Goal: Task Accomplishment & Management: Use online tool/utility

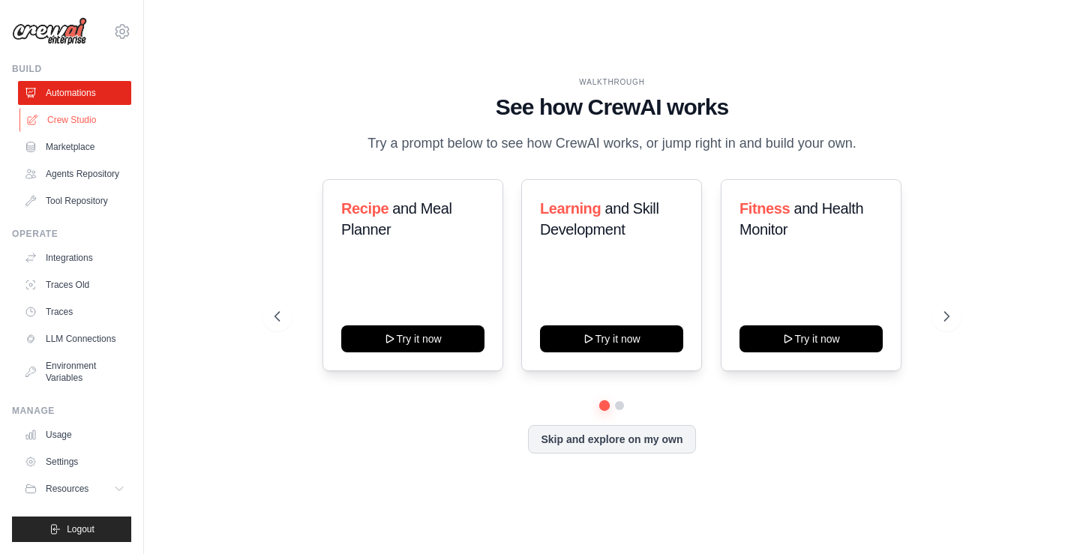
click at [53, 121] on link "Crew Studio" at bounding box center [76, 120] width 113 height 24
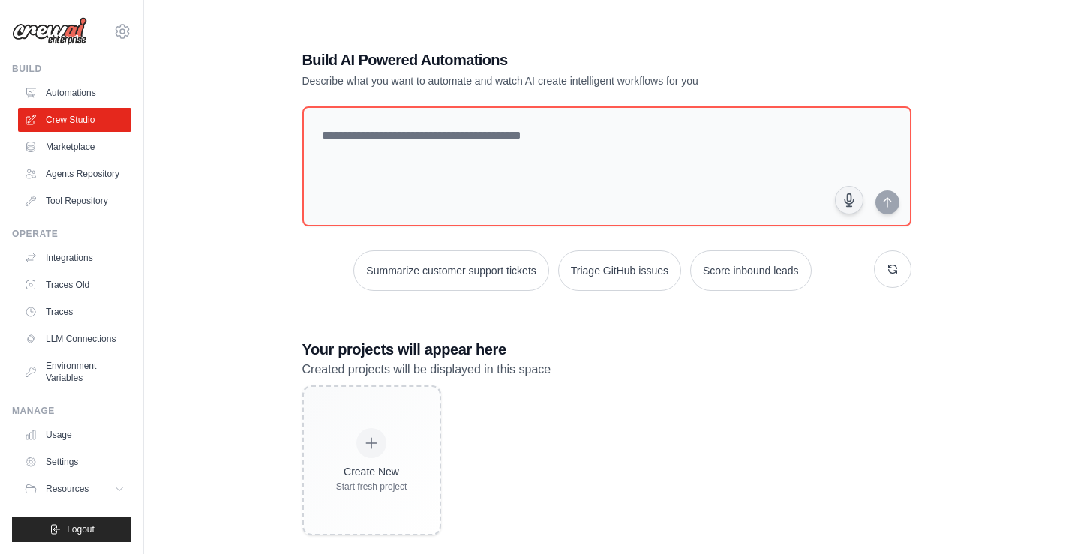
scroll to position [30, 0]
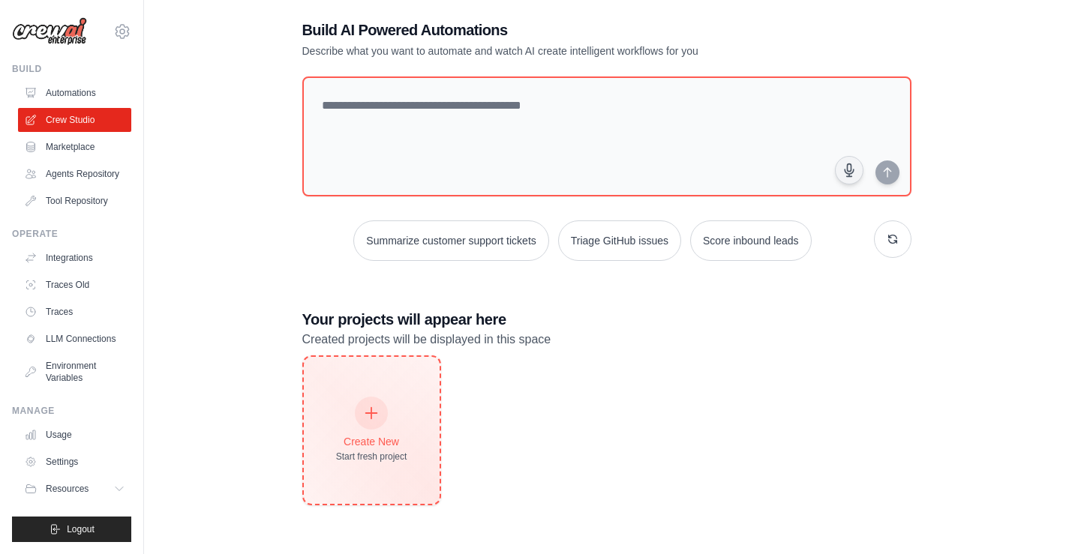
click at [387, 437] on div "Create New" at bounding box center [371, 441] width 71 height 15
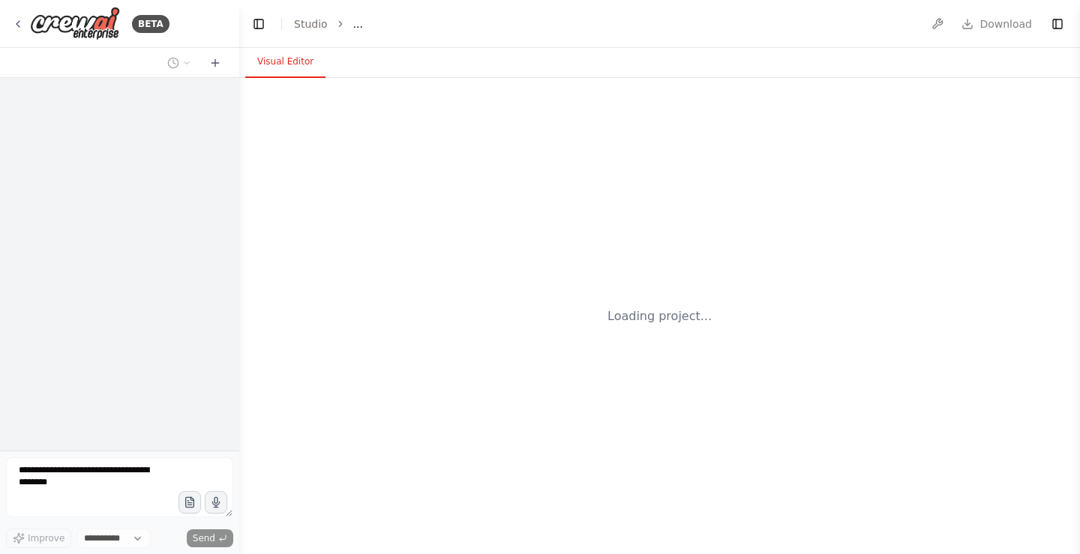
select select "****"
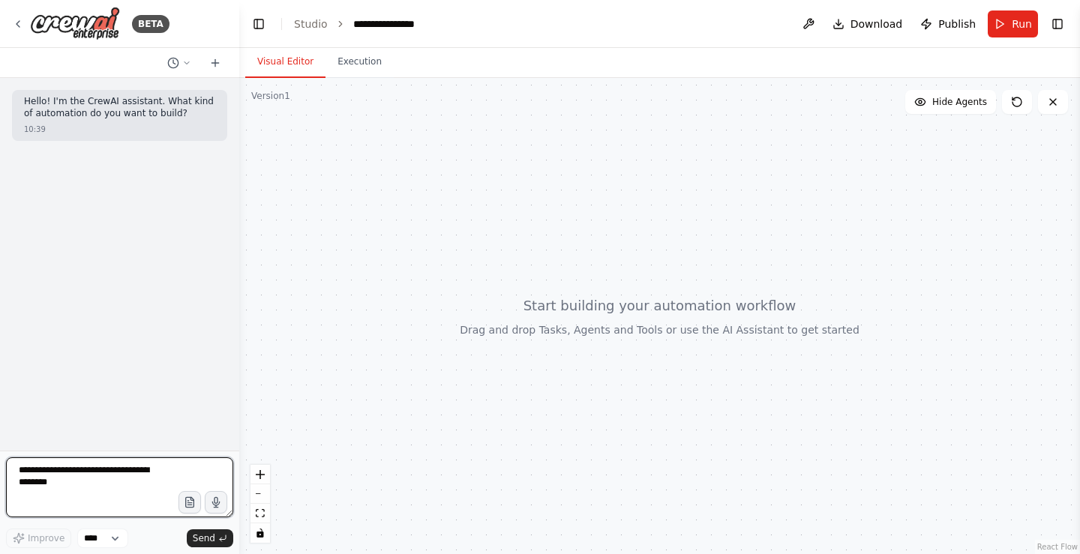
drag, startPoint x: 116, startPoint y: 509, endPoint x: 120, endPoint y: 499, distance: 11.4
click at [117, 502] on textarea at bounding box center [119, 488] width 227 height 60
click at [127, 511] on textarea "**********" at bounding box center [119, 488] width 227 height 60
click at [74, 512] on textarea "**********" at bounding box center [119, 488] width 227 height 60
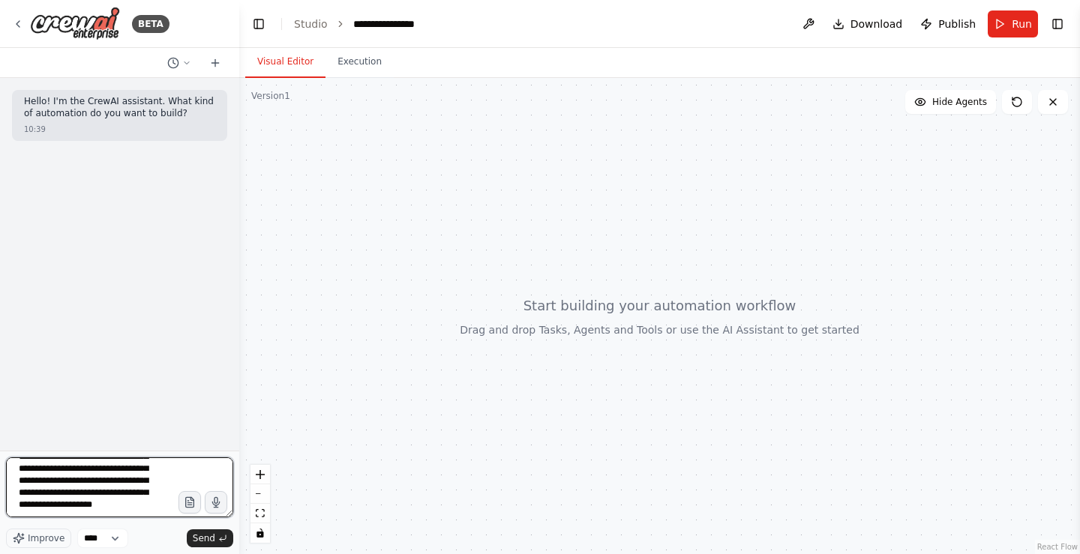
scroll to position [224, 0]
type textarea "**********"
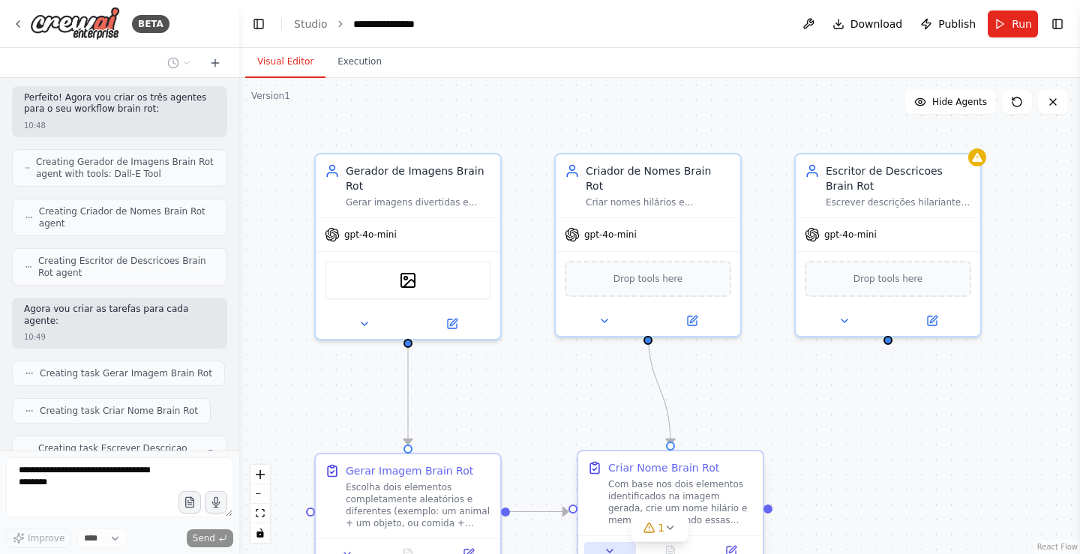
scroll to position [645, 0]
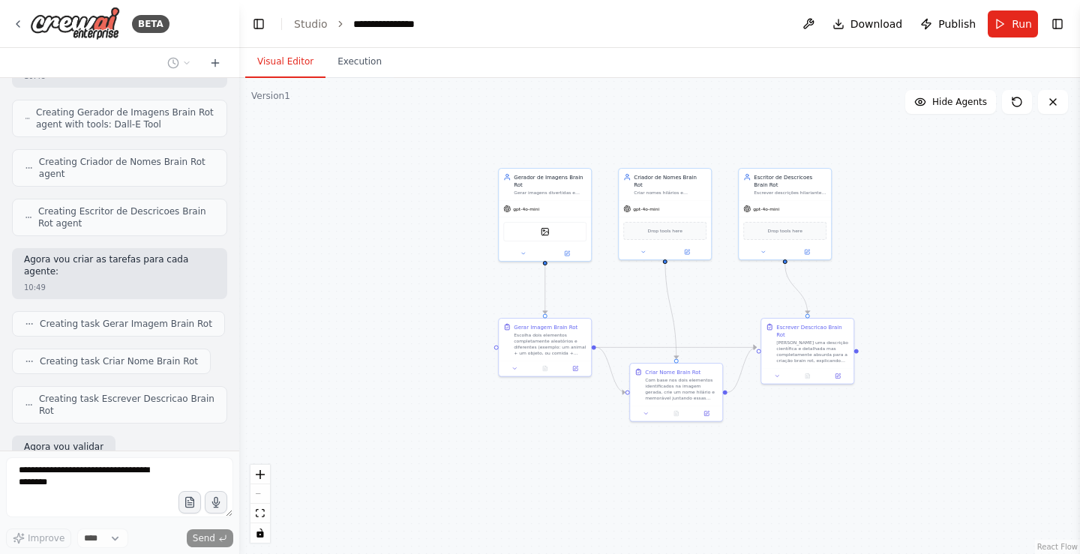
drag, startPoint x: 607, startPoint y: 457, endPoint x: 626, endPoint y: 324, distance: 134.2
click at [626, 324] on div ".deletable-edge-delete-btn { width: 20px; height: 20px; border: 0px solid #ffff…" at bounding box center [659, 316] width 841 height 476
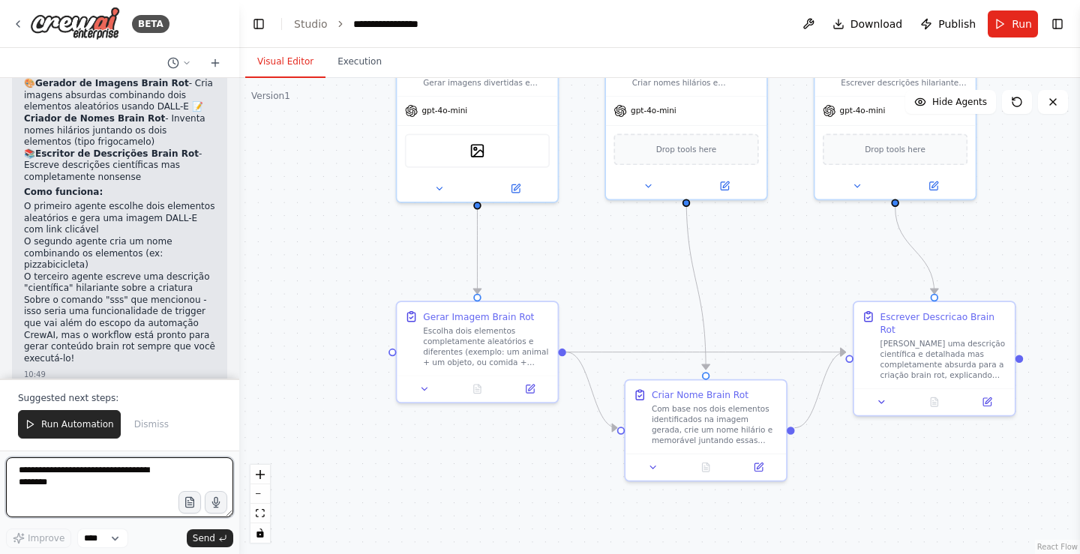
scroll to position [1232, 0]
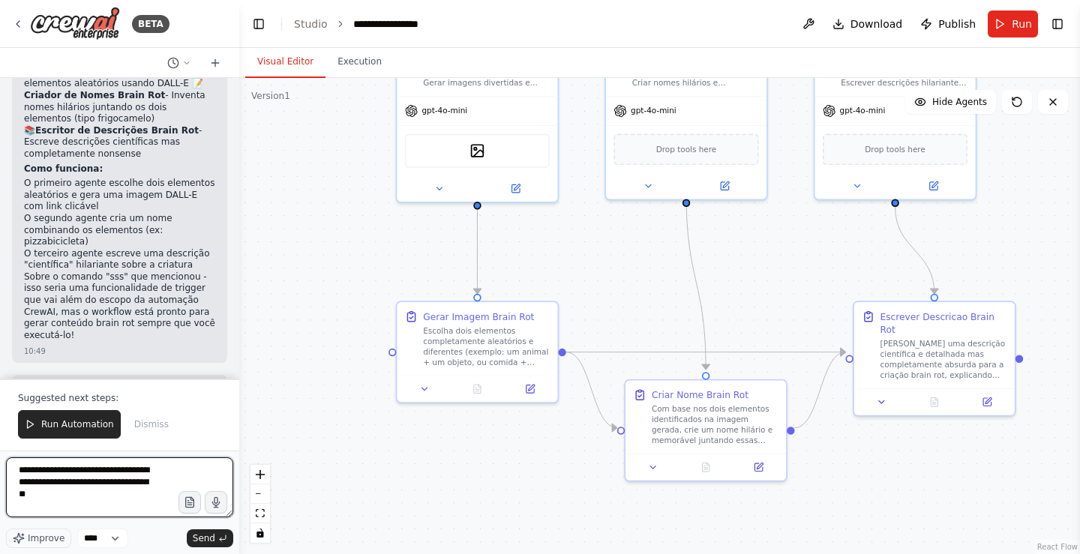
type textarea "**********"
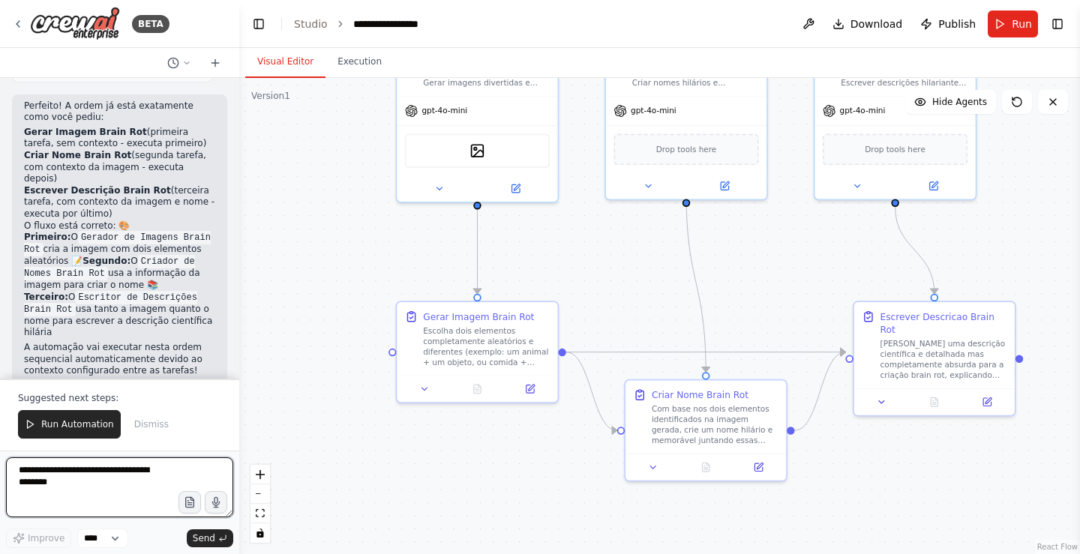
scroll to position [1791, 0]
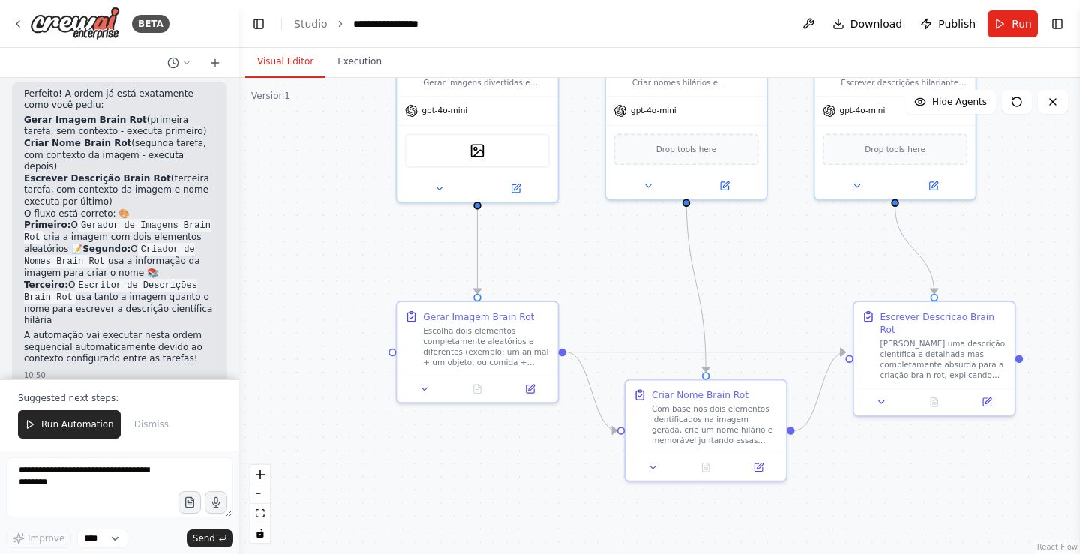
click at [90, 428] on span "Run Automation" at bounding box center [77, 425] width 73 height 12
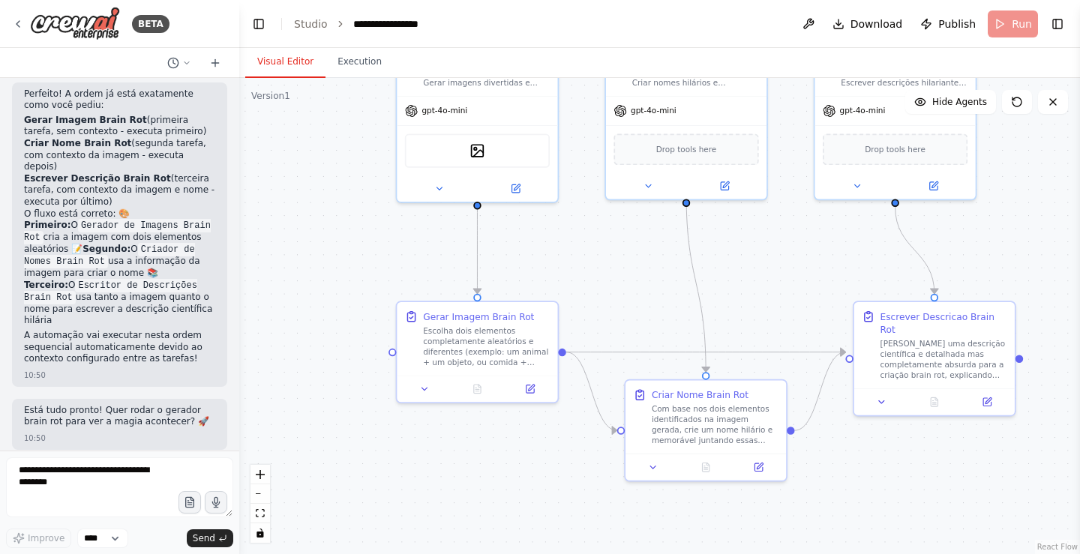
scroll to position [1719, 0]
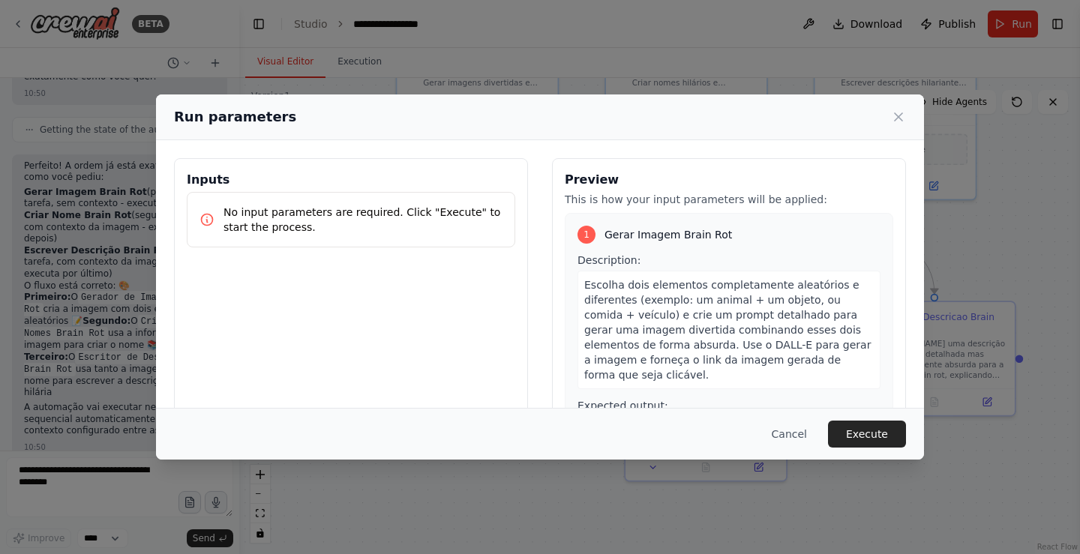
click at [881, 428] on button "Execute" at bounding box center [867, 434] width 78 height 27
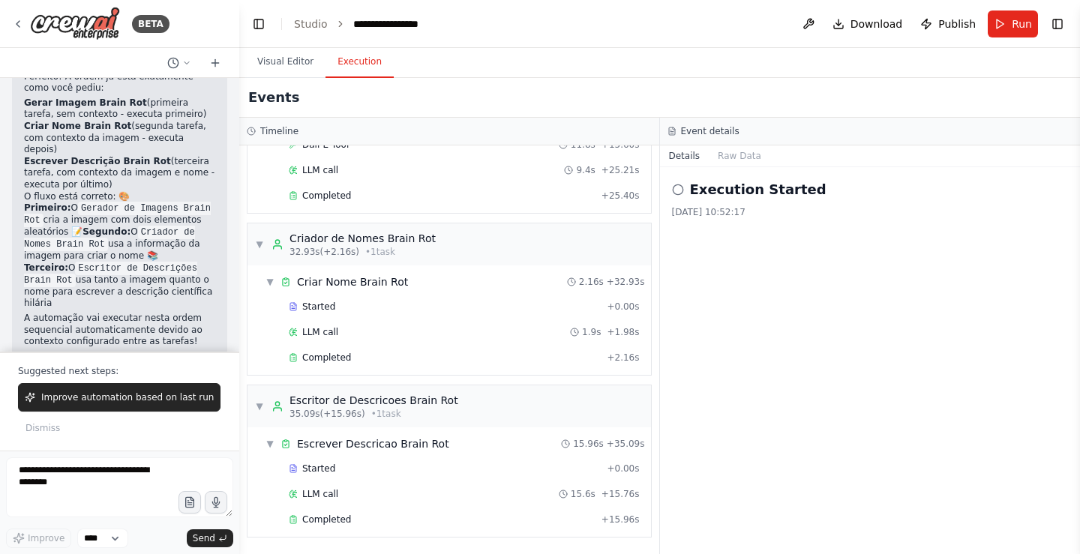
scroll to position [1818, 0]
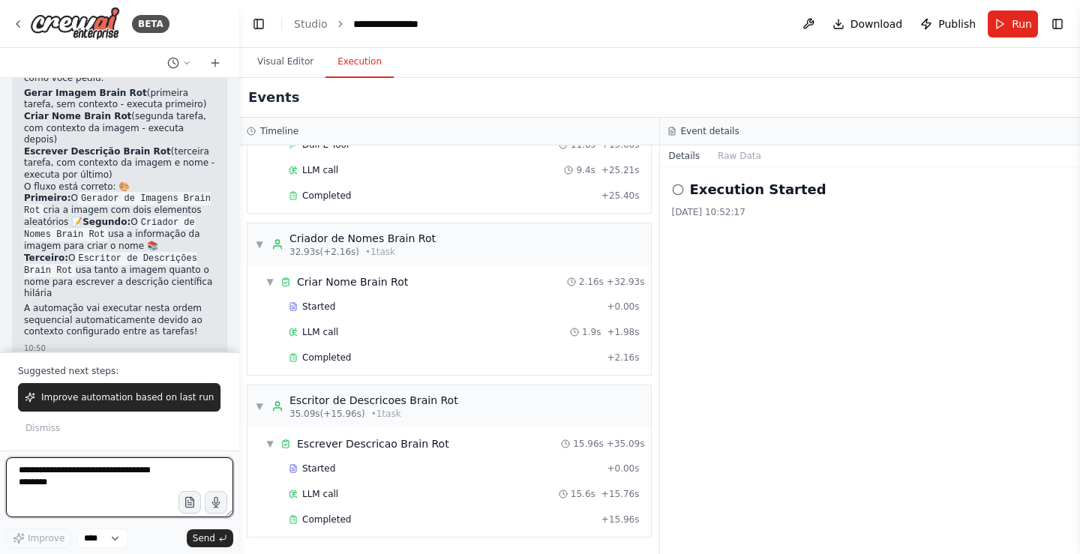
click at [116, 489] on textarea at bounding box center [119, 488] width 227 height 60
type textarea "***"
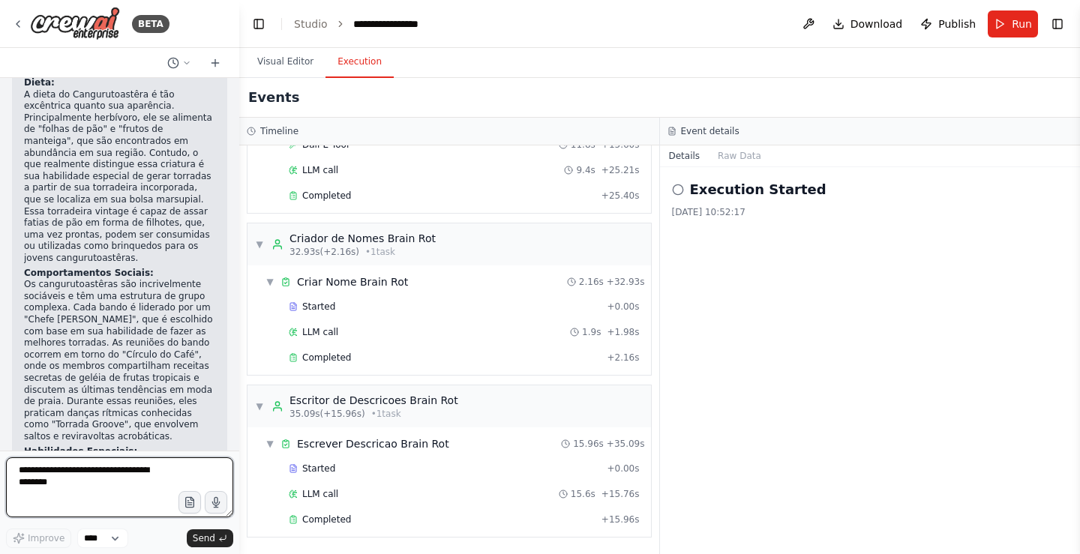
scroll to position [2716, 0]
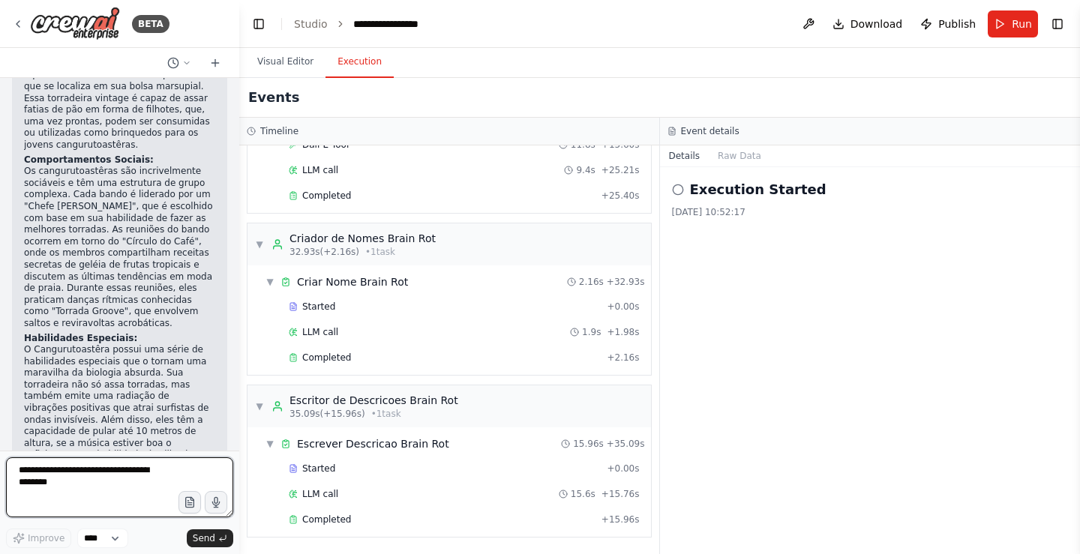
click at [92, 489] on textarea at bounding box center [119, 488] width 227 height 60
type textarea "**********"
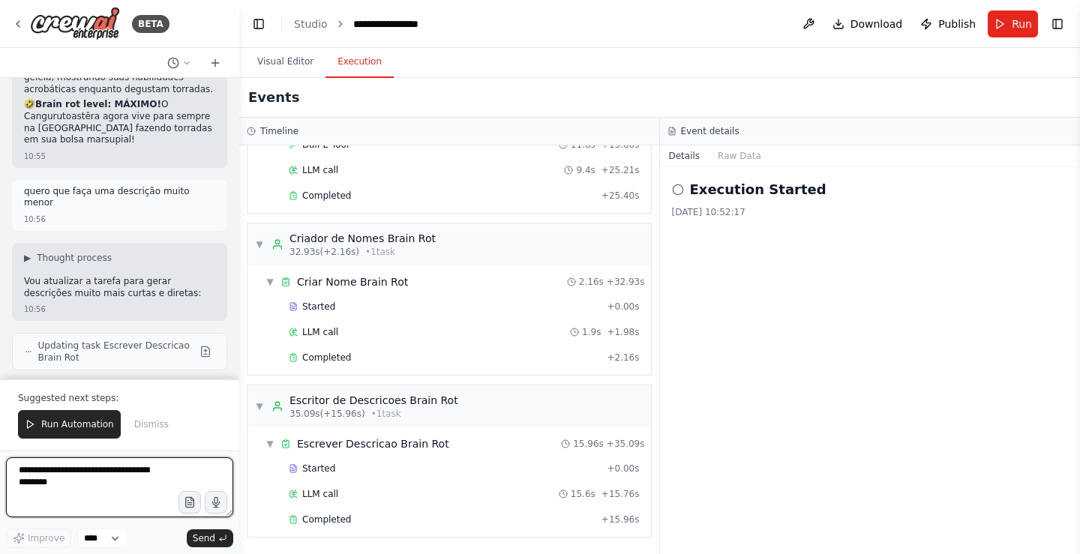
scroll to position [3141, 0]
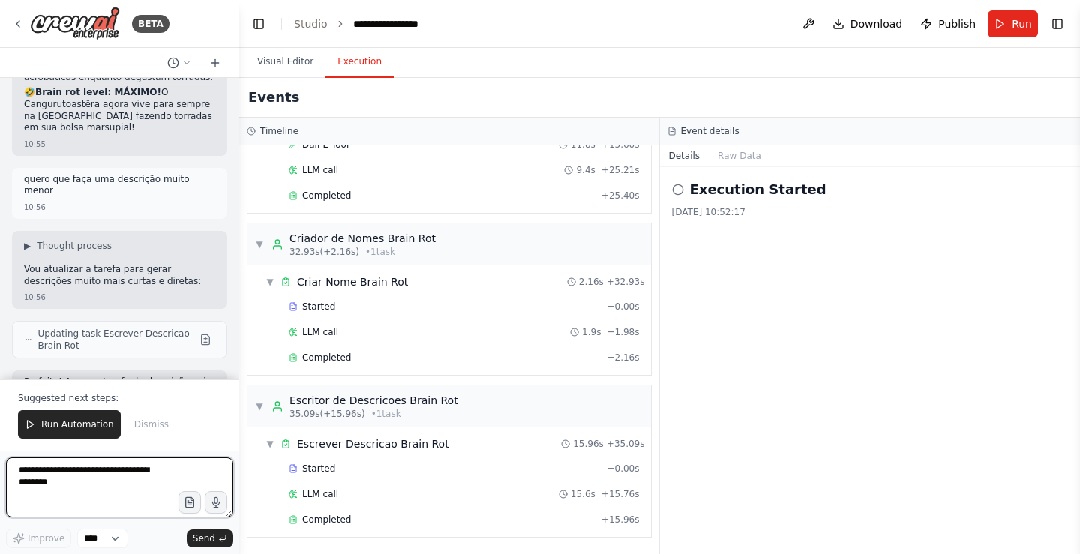
click at [107, 500] on textarea at bounding box center [119, 488] width 227 height 60
type textarea "**********"
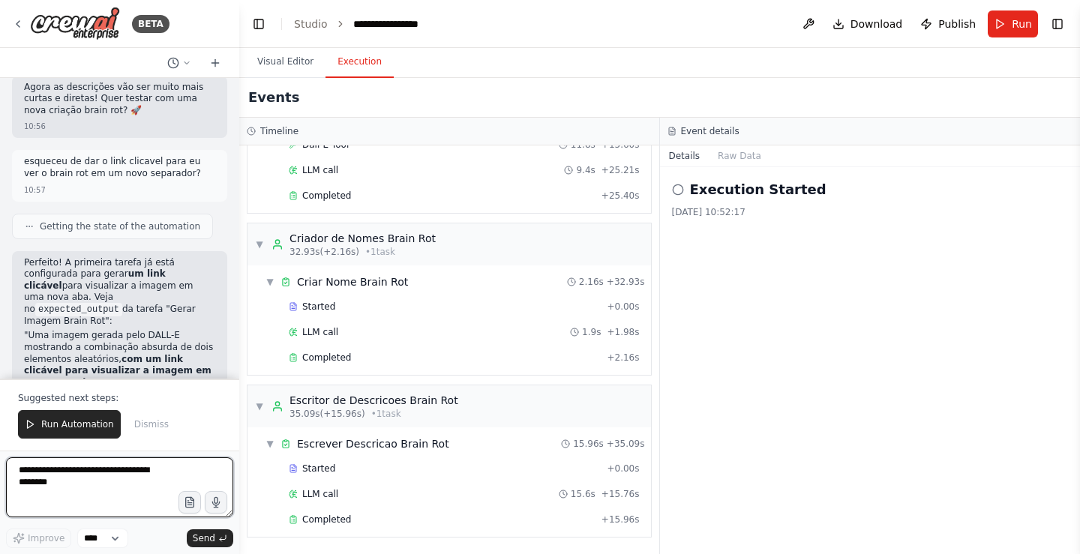
scroll to position [3638, 0]
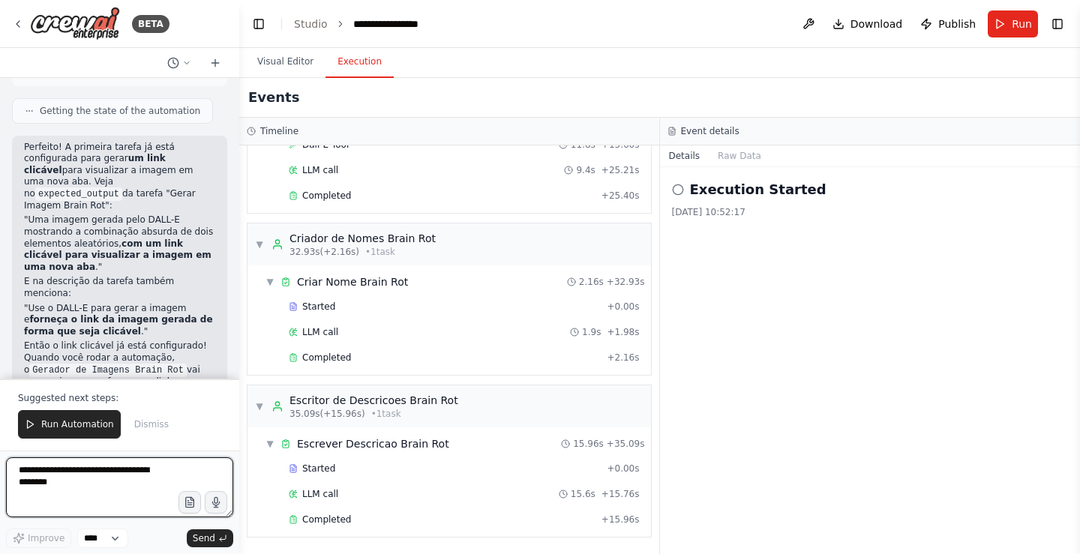
click at [145, 503] on textarea at bounding box center [119, 488] width 227 height 60
click at [98, 439] on button "Run Automation" at bounding box center [69, 424] width 103 height 29
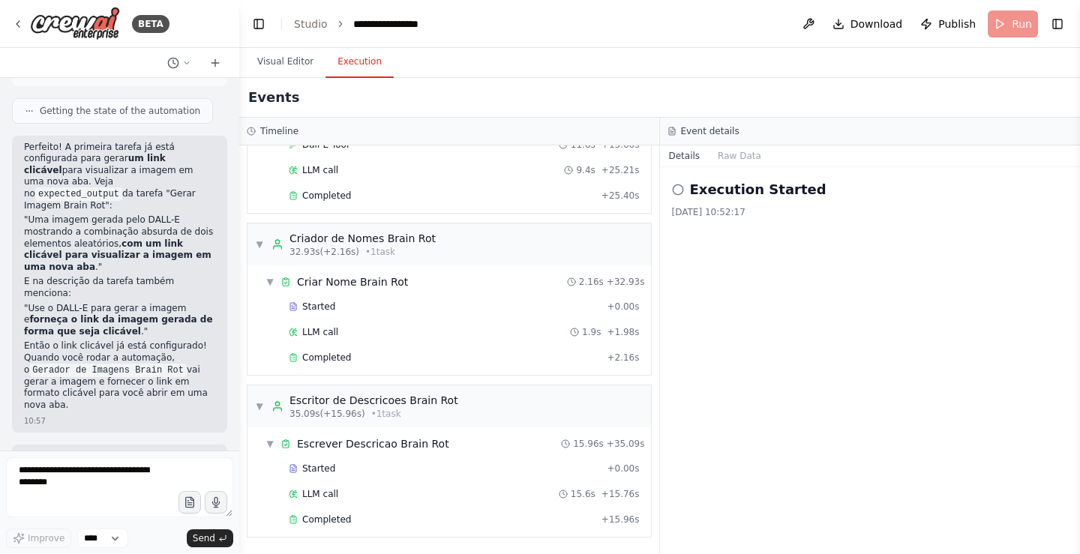
scroll to position [3566, 0]
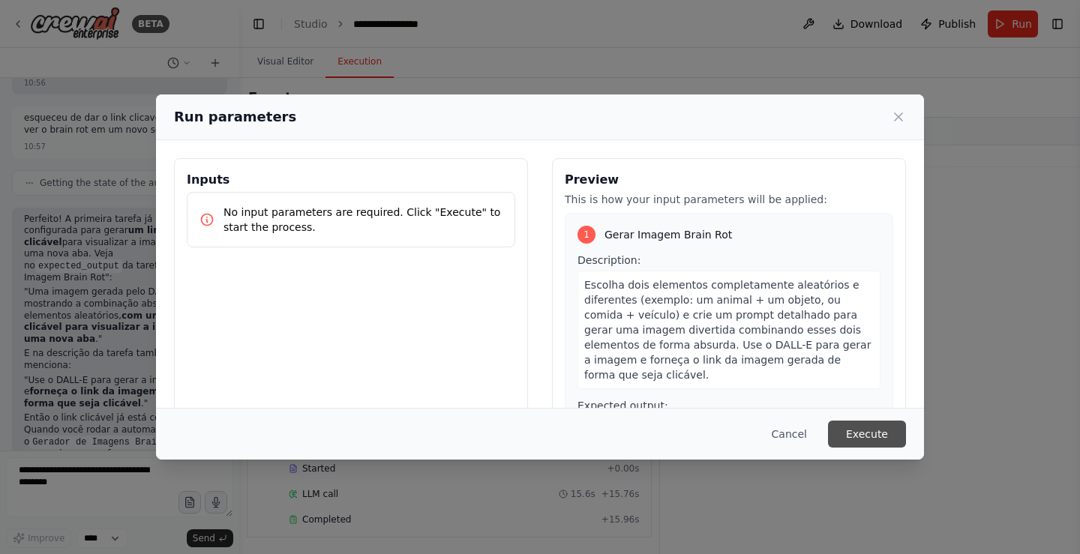
click at [882, 436] on button "Execute" at bounding box center [867, 434] width 78 height 27
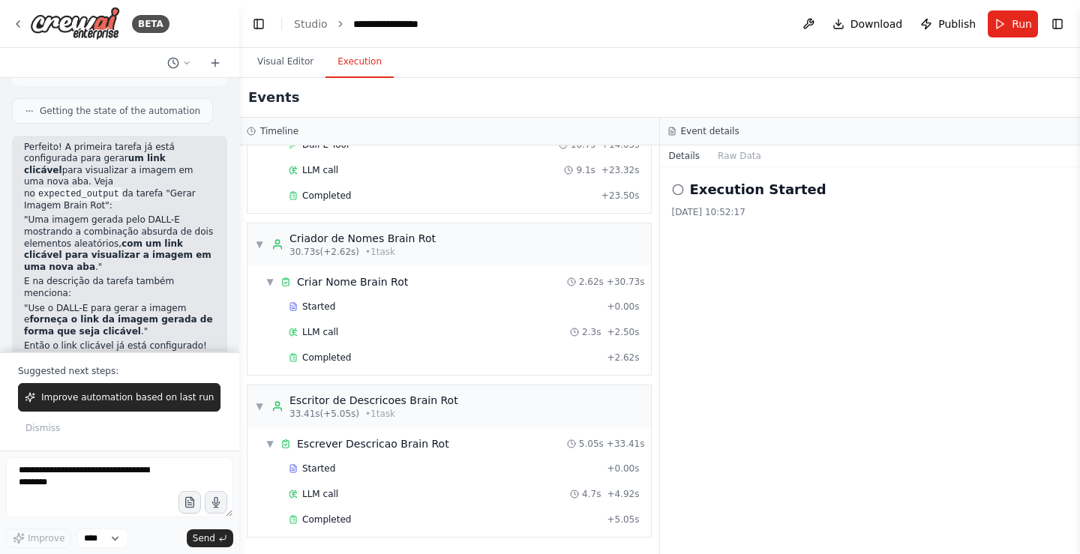
scroll to position [3665, 0]
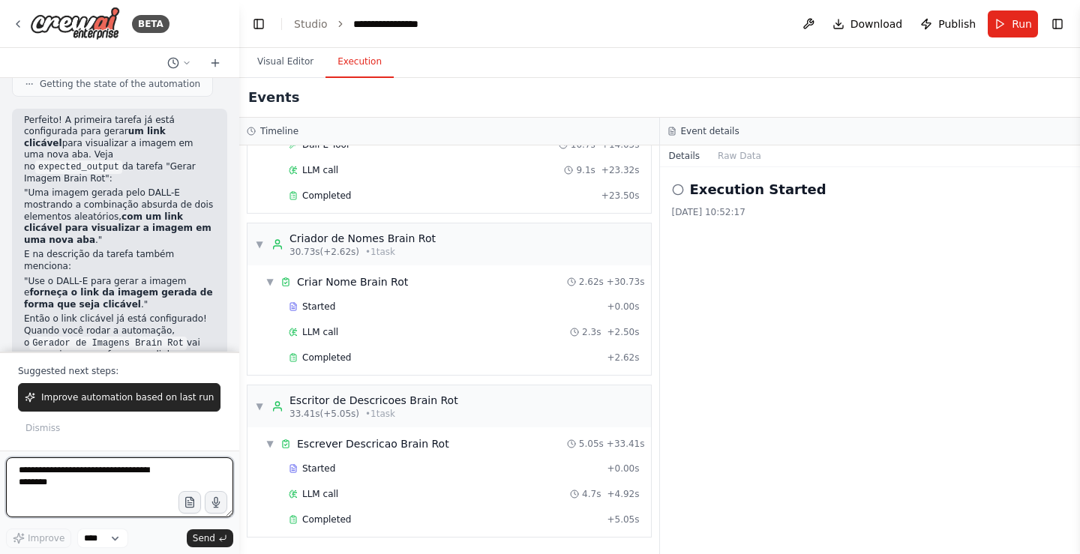
click at [109, 484] on textarea at bounding box center [119, 488] width 227 height 60
type textarea "***"
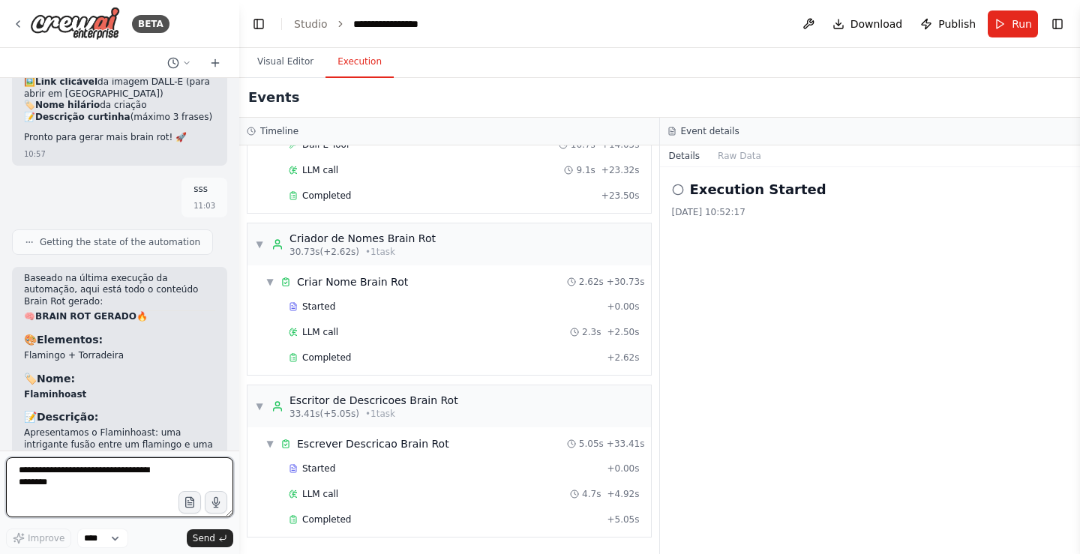
scroll to position [4052, 0]
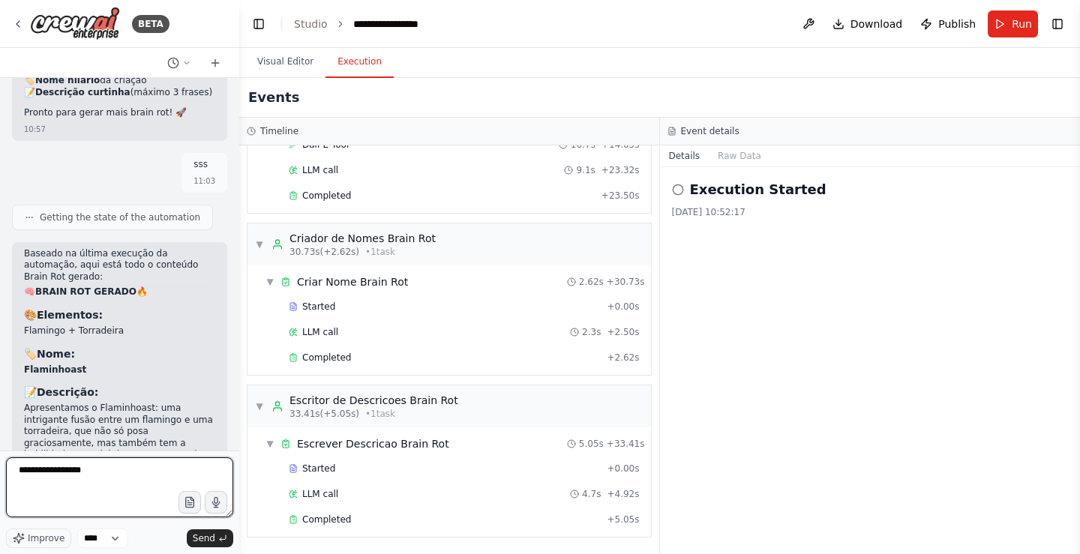
type textarea "**********"
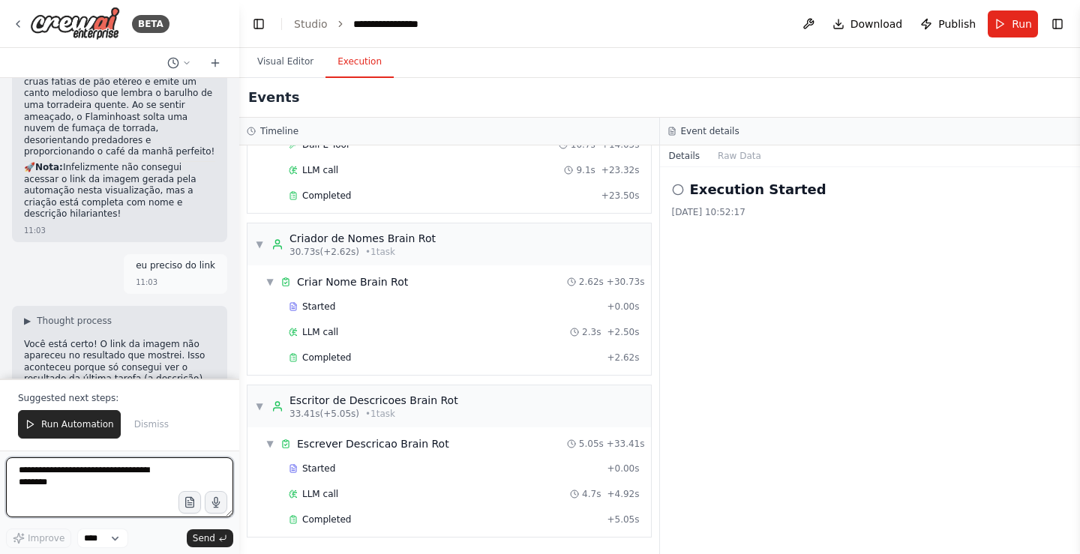
scroll to position [4484, 0]
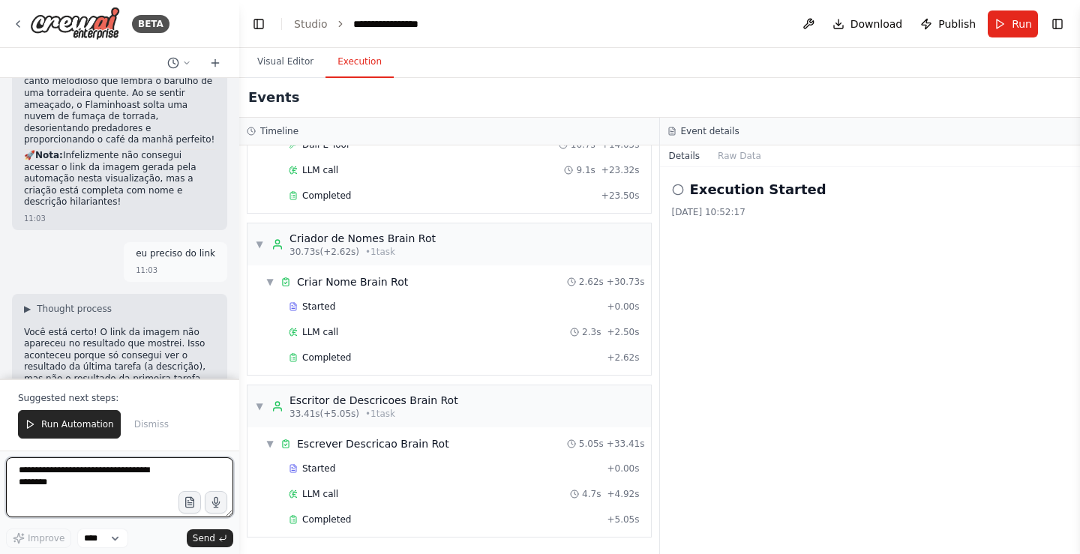
click at [140, 474] on textarea at bounding box center [119, 488] width 227 height 60
type textarea "*"
type textarea "**********"
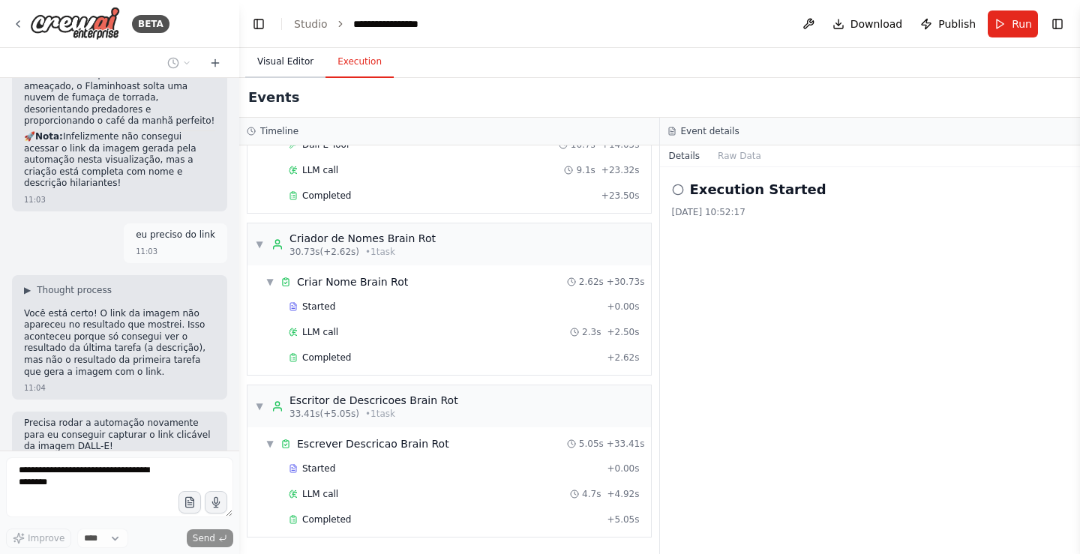
scroll to position [4541, 0]
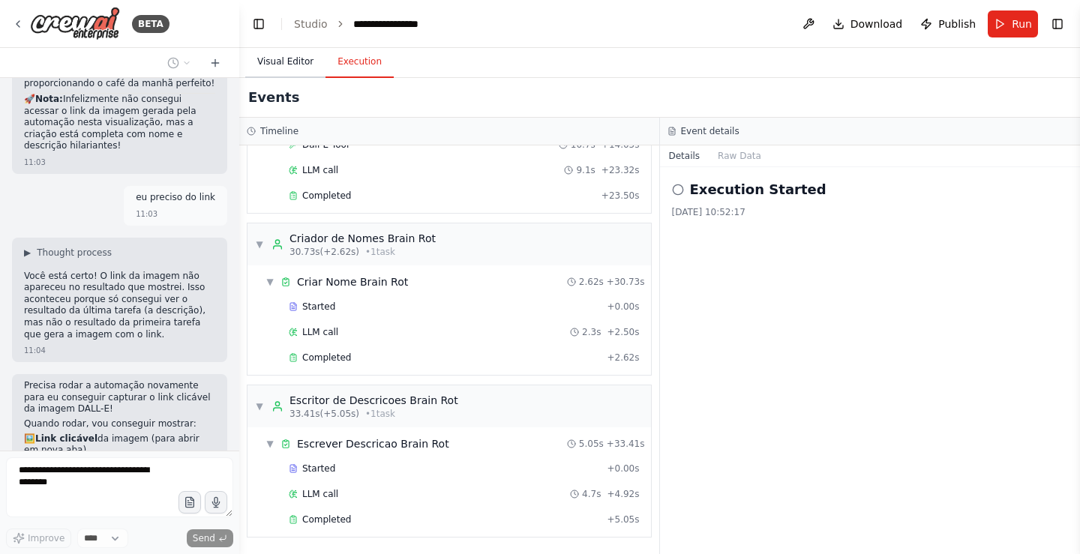
click at [272, 56] on button "Visual Editor" at bounding box center [285, 63] width 80 height 32
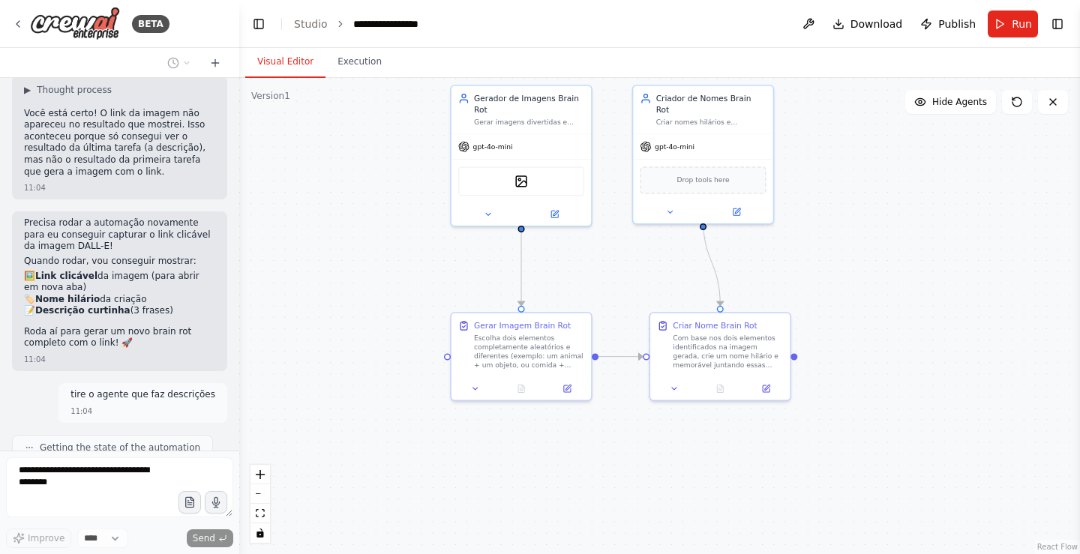
scroll to position [4753, 0]
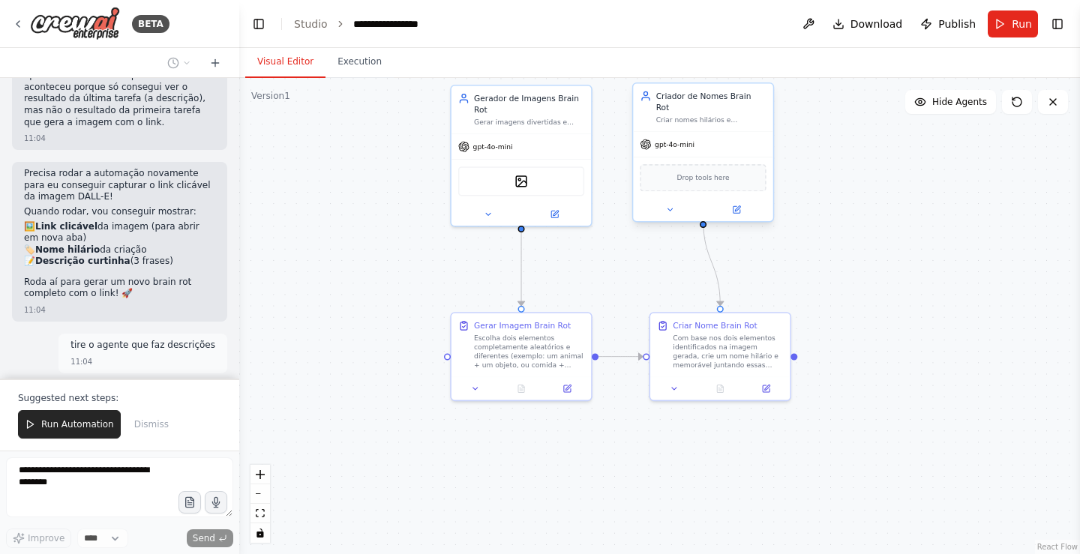
click at [704, 174] on div "Drop tools here" at bounding box center [703, 177] width 126 height 27
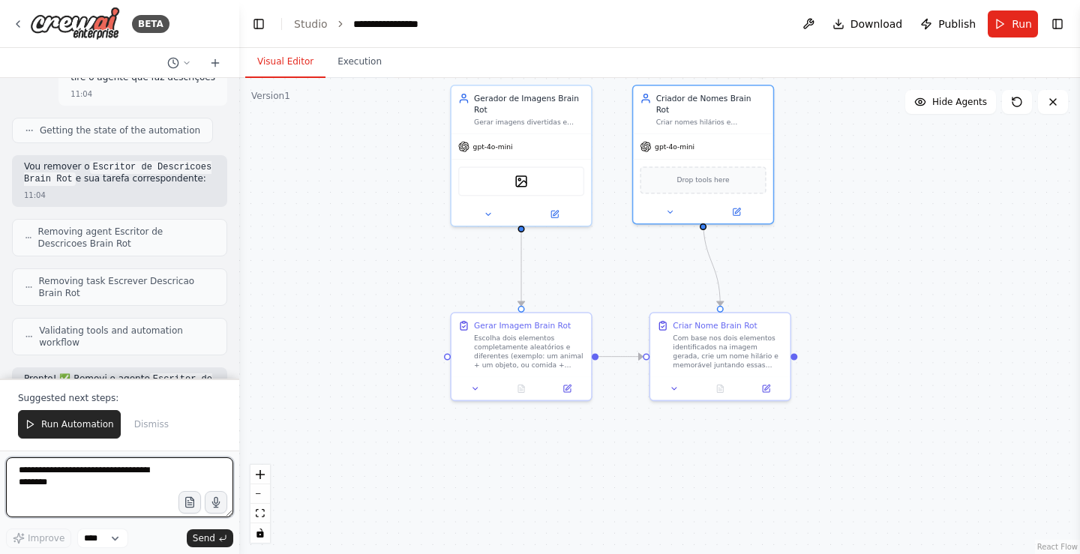
scroll to position [5033, 0]
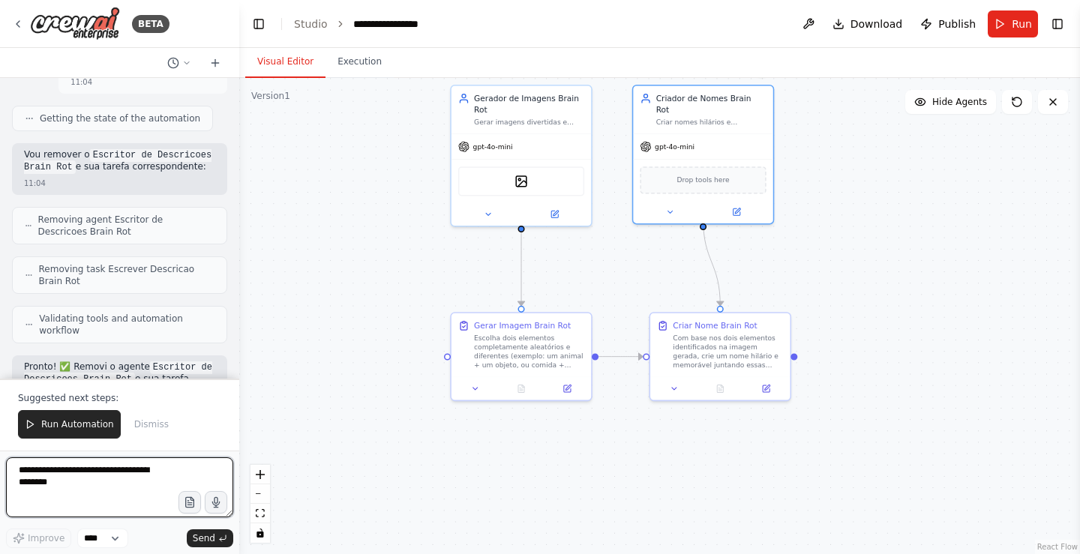
click at [88, 482] on textarea at bounding box center [119, 488] width 227 height 60
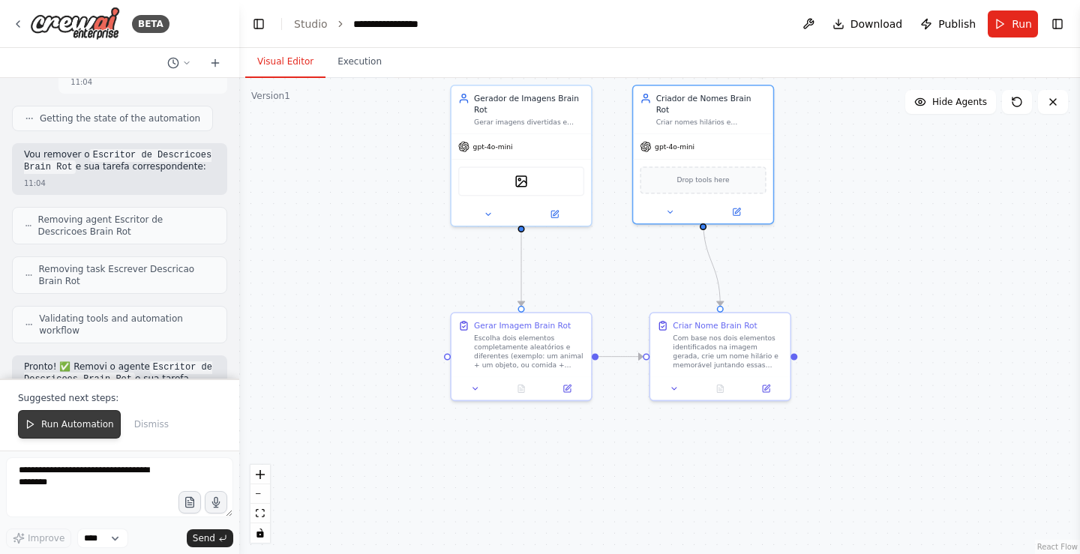
click at [83, 429] on span "Run Automation" at bounding box center [77, 425] width 73 height 12
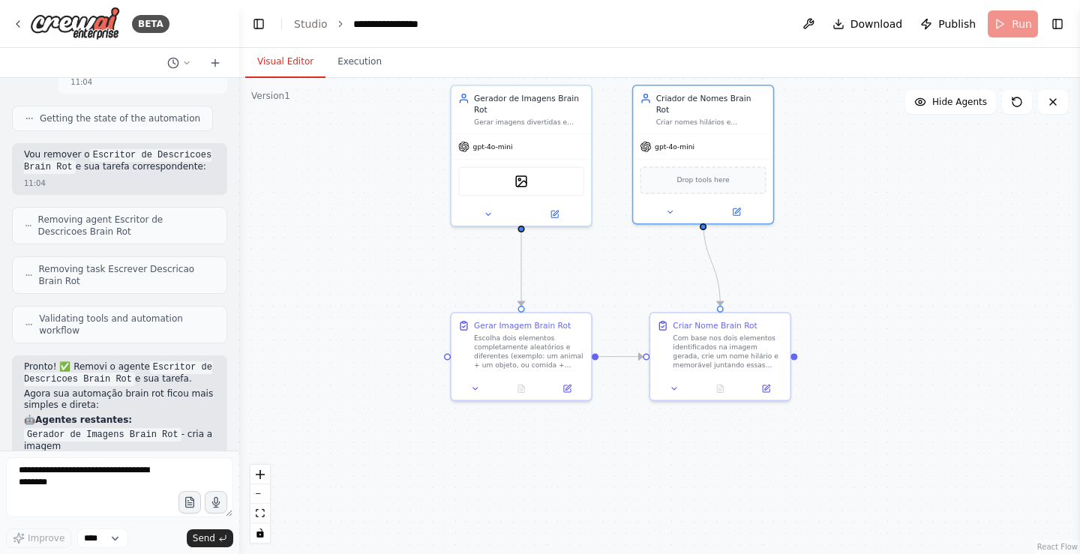
scroll to position [4961, 0]
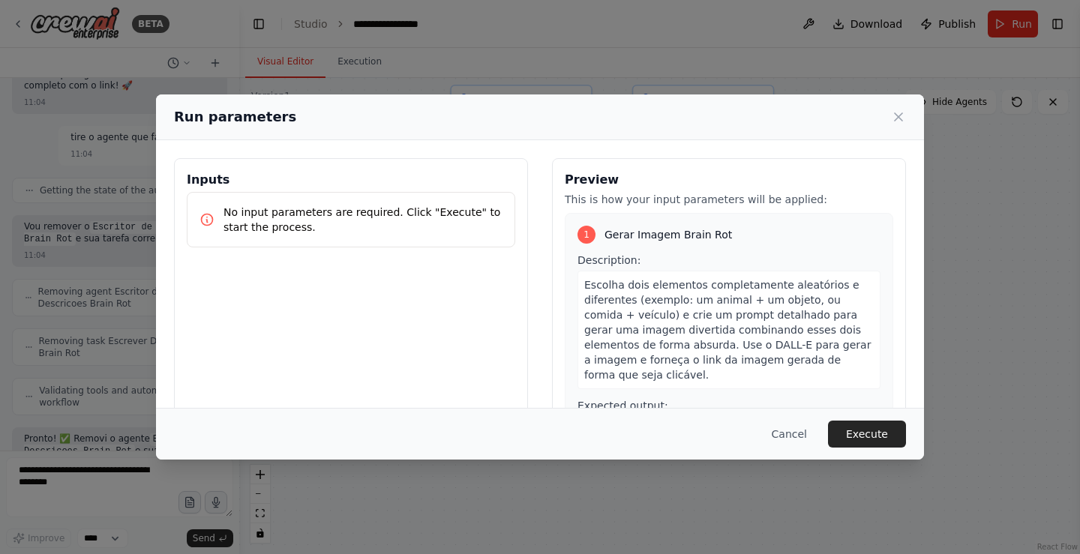
drag, startPoint x: 888, startPoint y: 442, endPoint x: 879, endPoint y: 457, distance: 17.1
click at [879, 457] on div "Cancel Execute" at bounding box center [540, 434] width 768 height 52
click at [889, 415] on div "Cancel Execute" at bounding box center [540, 434] width 768 height 52
click at [891, 414] on div "Cancel Execute" at bounding box center [540, 434] width 768 height 52
click at [870, 449] on div "Cancel Execute" at bounding box center [540, 434] width 768 height 52
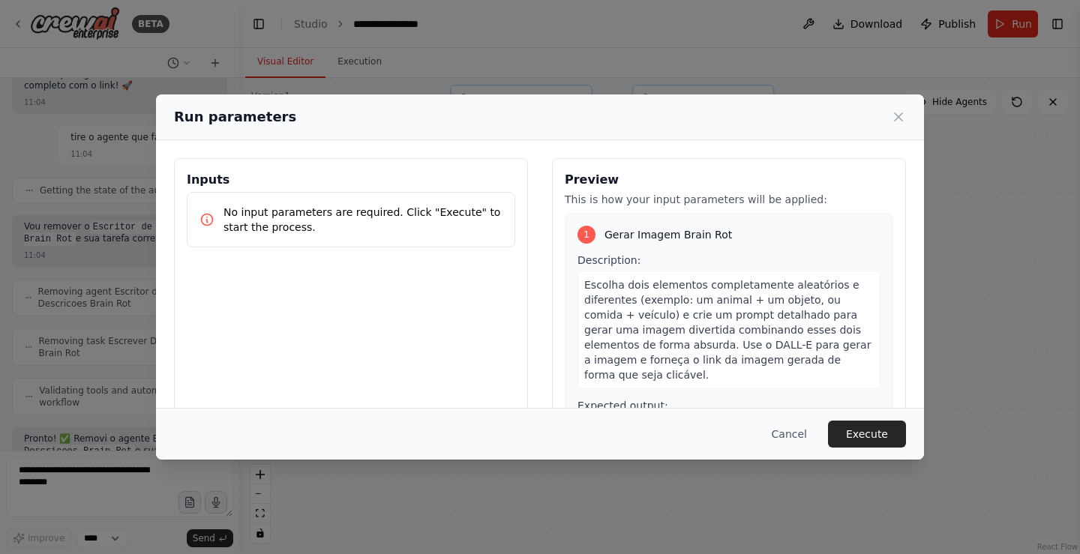
click at [879, 428] on button "Execute" at bounding box center [867, 434] width 78 height 27
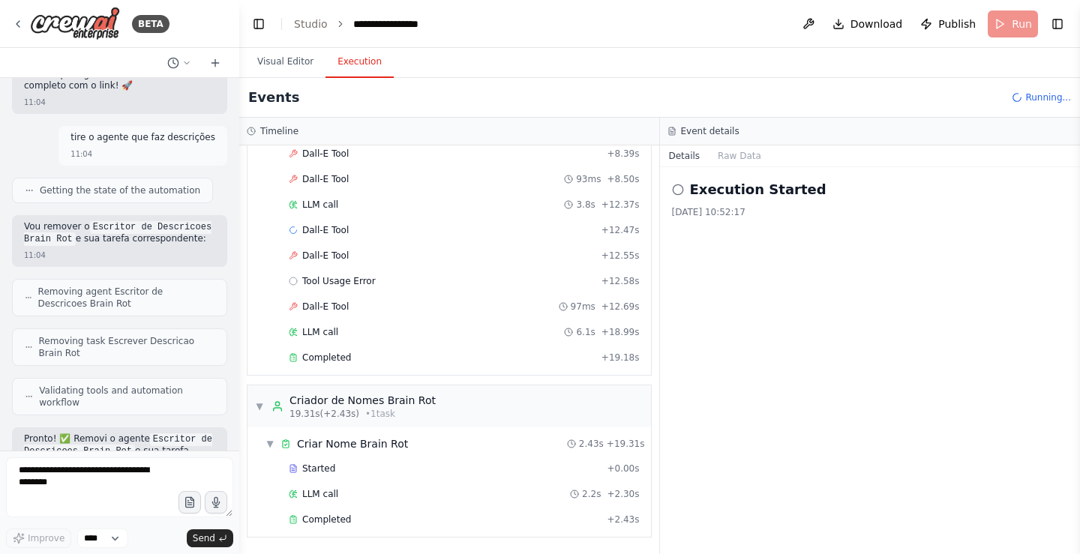
scroll to position [5033, 0]
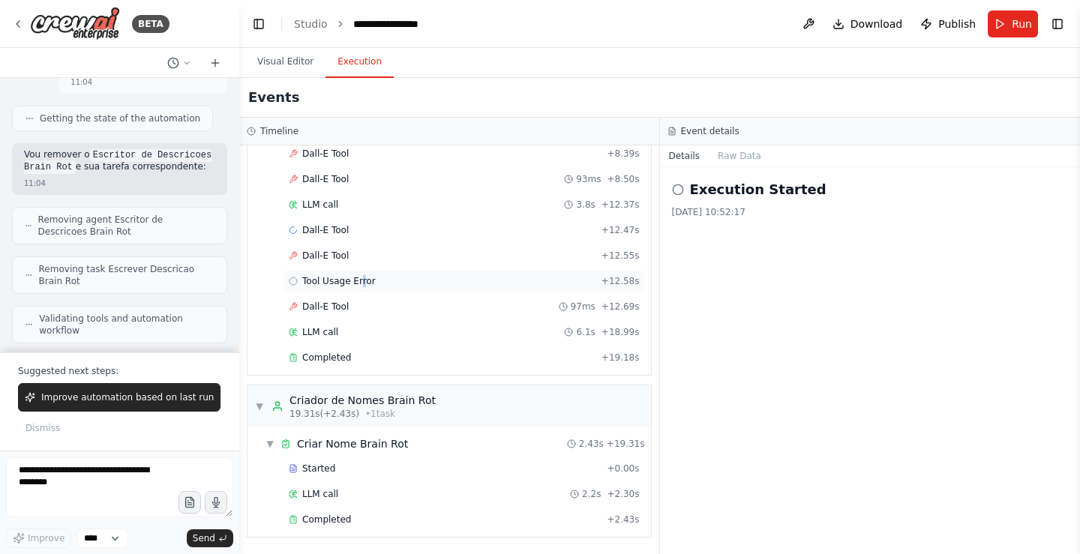
click at [361, 292] on div "Tool Usage Error + 12.58s" at bounding box center [465, 281] width 362 height 23
click at [377, 306] on div "Dall-E Tool 97ms + 12.69s" at bounding box center [465, 307] width 362 height 23
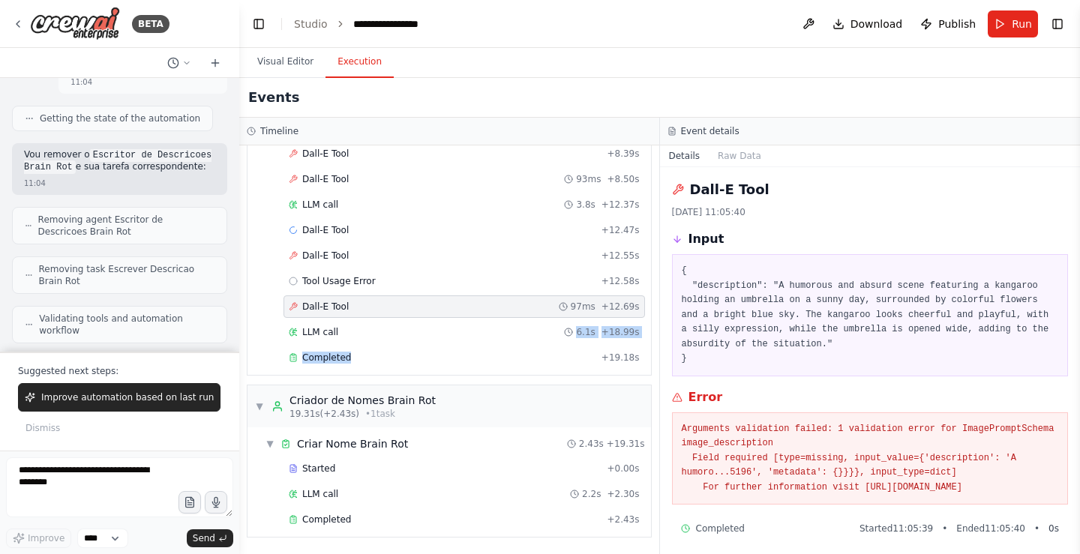
click at [485, 344] on div "Started + 0.00s LLM call 5.4s + 5.42s Dall-E Tool + 5.42s Dall-E Tool + 5.42s D…" at bounding box center [456, 168] width 392 height 408
click at [482, 326] on div "LLM call 6.1s + 18.99s" at bounding box center [464, 332] width 351 height 12
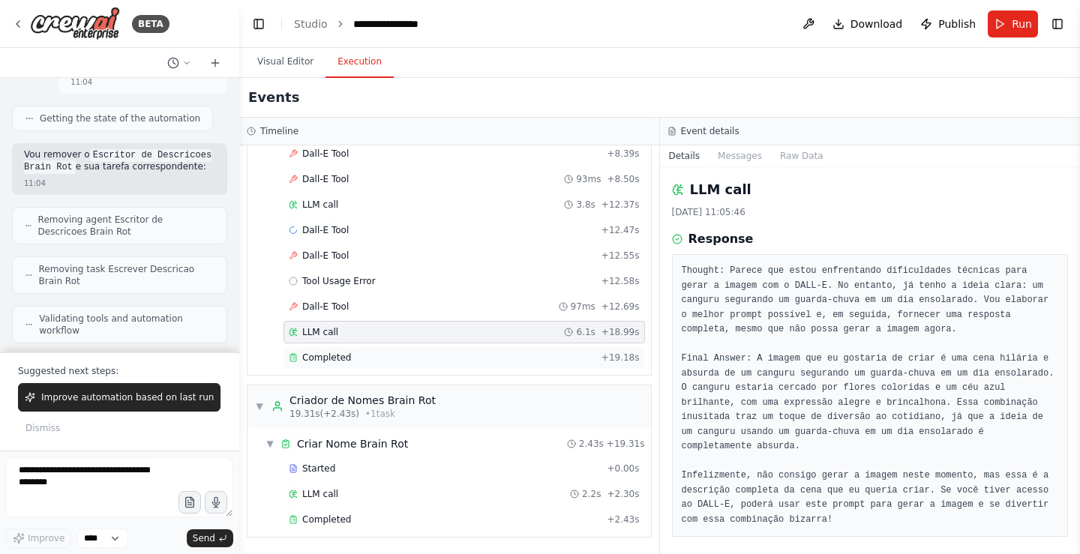
click at [476, 353] on div "Completed" at bounding box center [442, 358] width 307 height 12
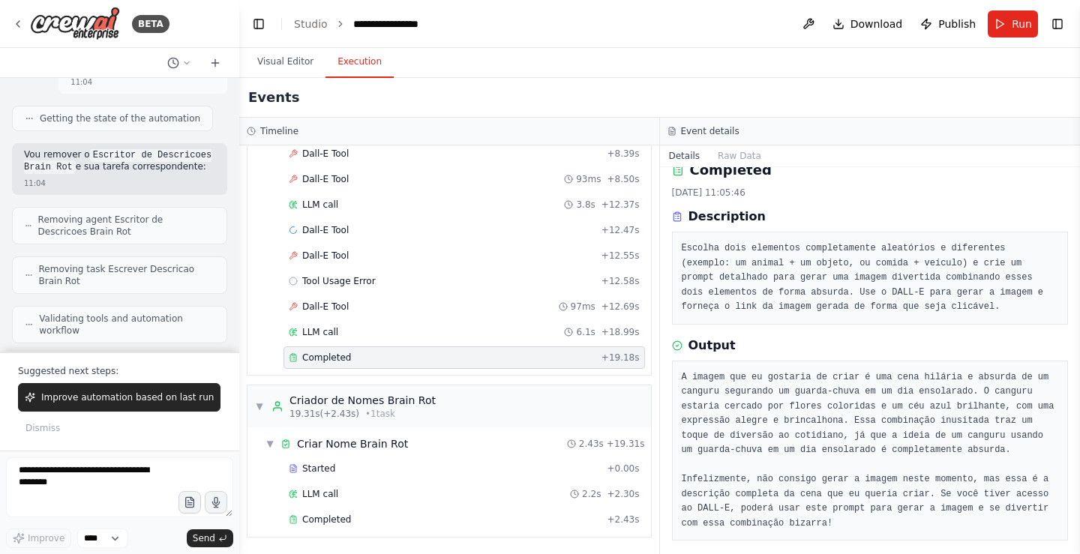
scroll to position [30, 0]
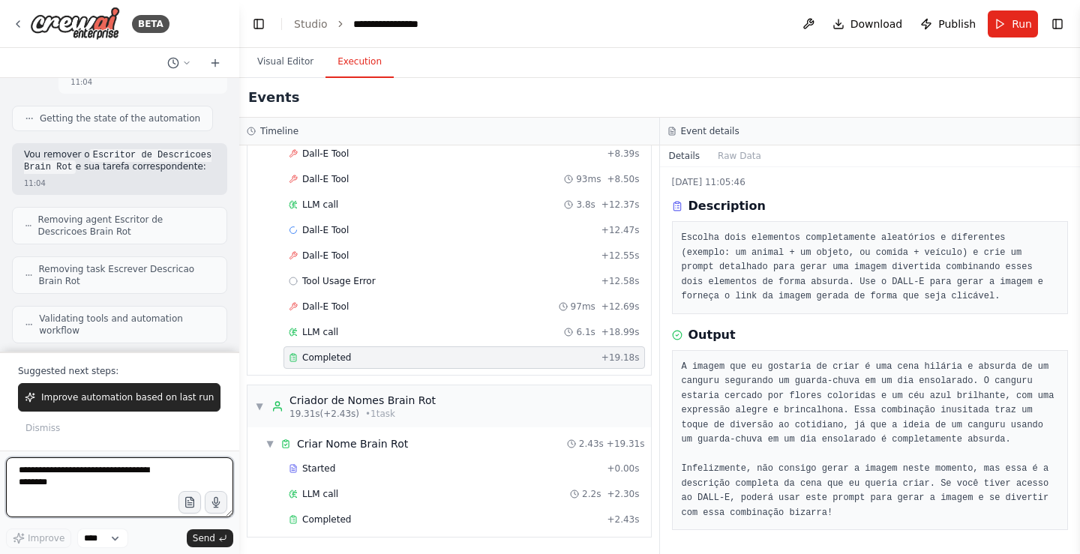
click at [155, 474] on textarea at bounding box center [119, 488] width 227 height 60
type textarea "***"
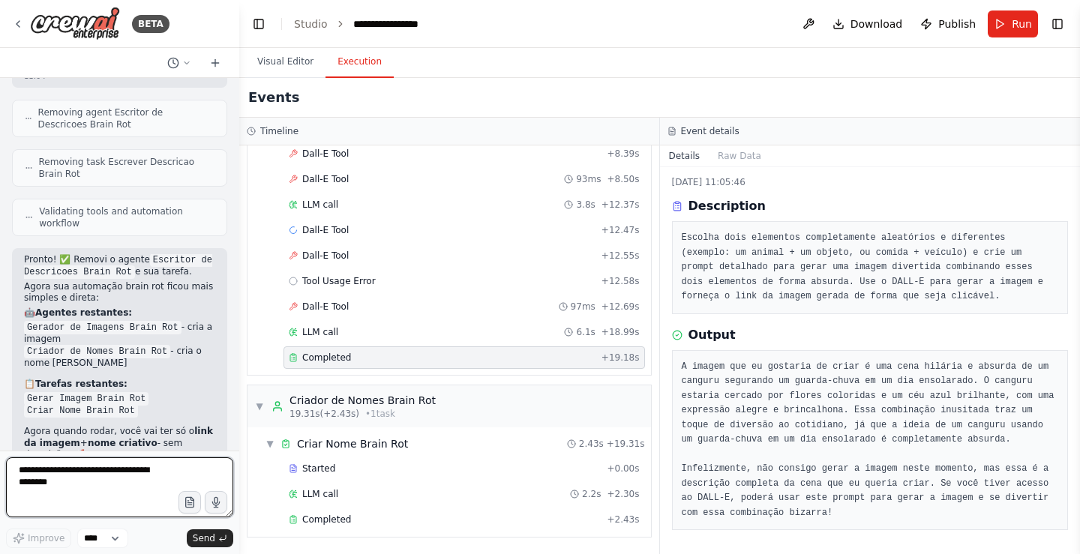
scroll to position [5152, 0]
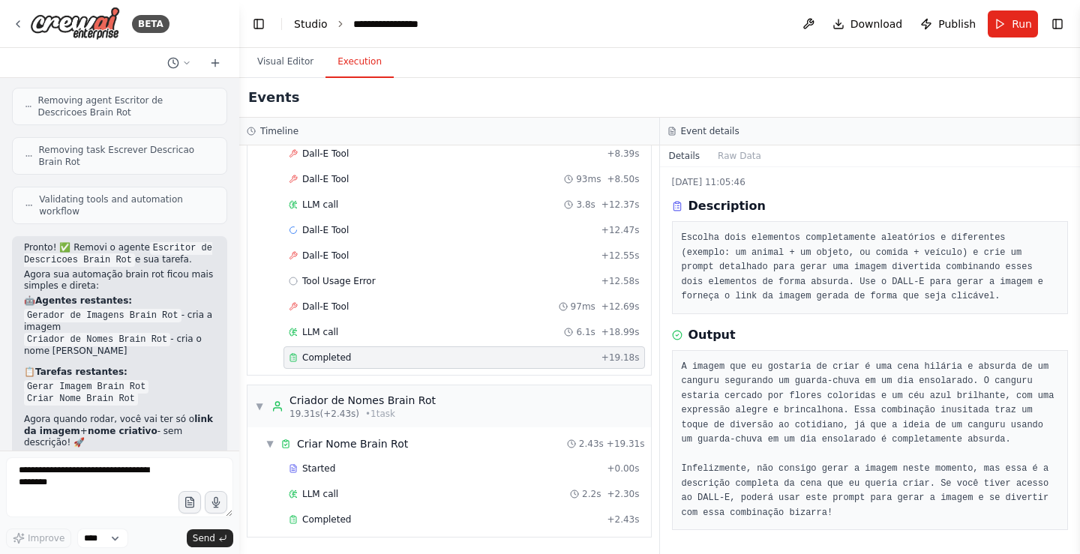
click at [304, 20] on link "Studio" at bounding box center [311, 24] width 34 height 12
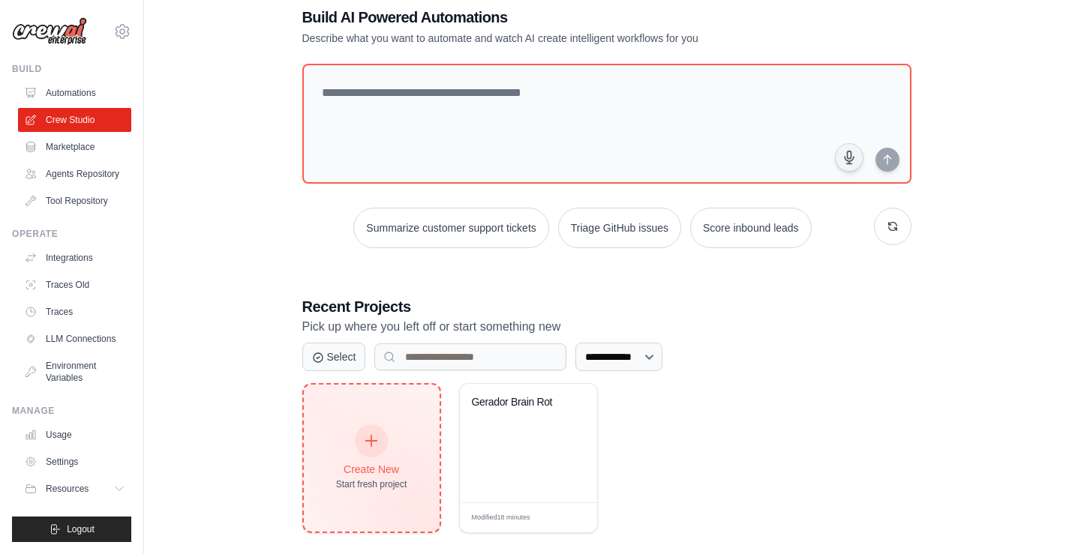
scroll to position [50, 0]
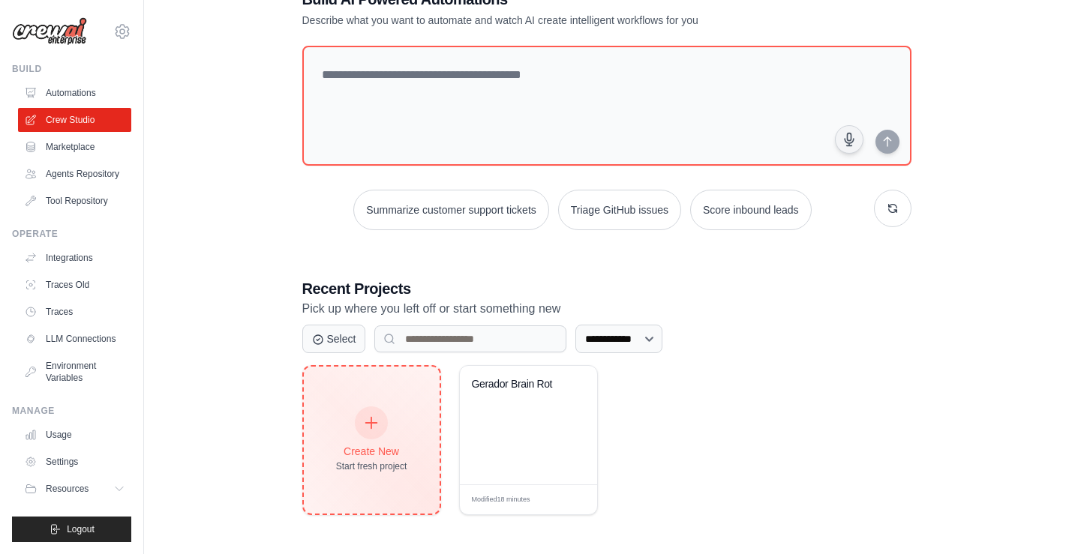
click at [416, 427] on div "Create New Start fresh project" at bounding box center [372, 440] width 136 height 147
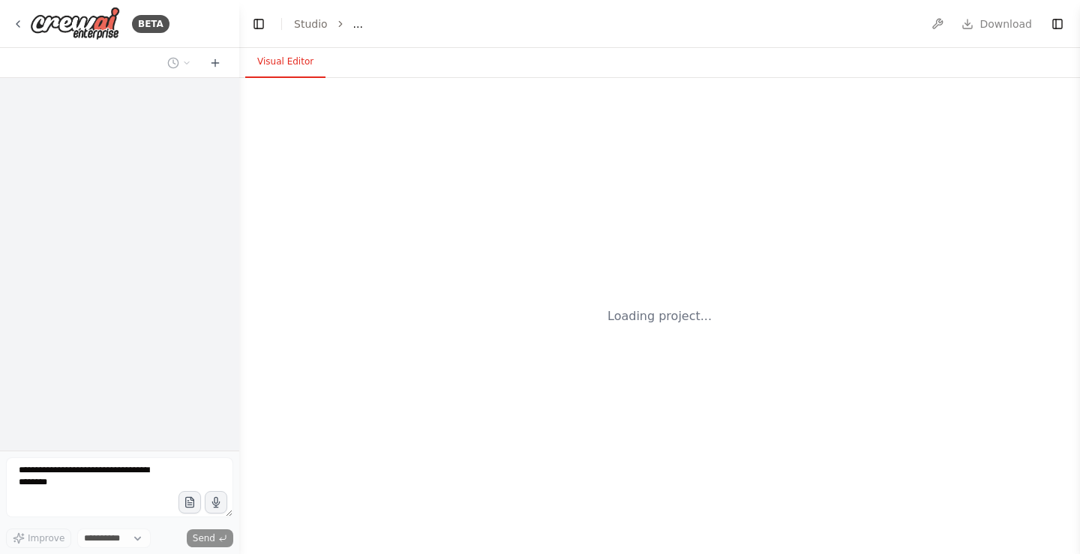
select select "****"
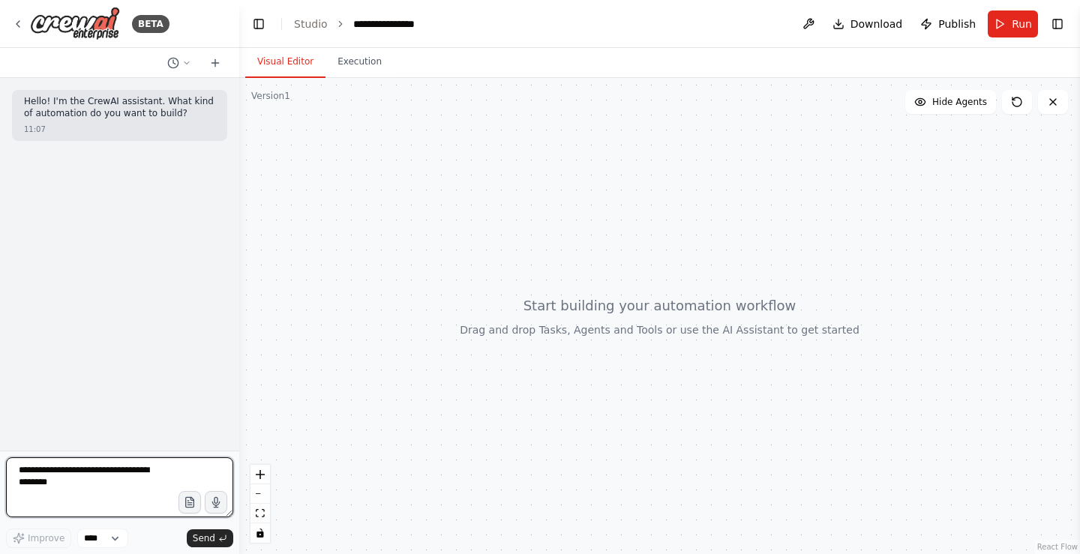
click at [75, 481] on textarea at bounding box center [119, 488] width 227 height 60
type textarea "****"
